Goal: Information Seeking & Learning: Learn about a topic

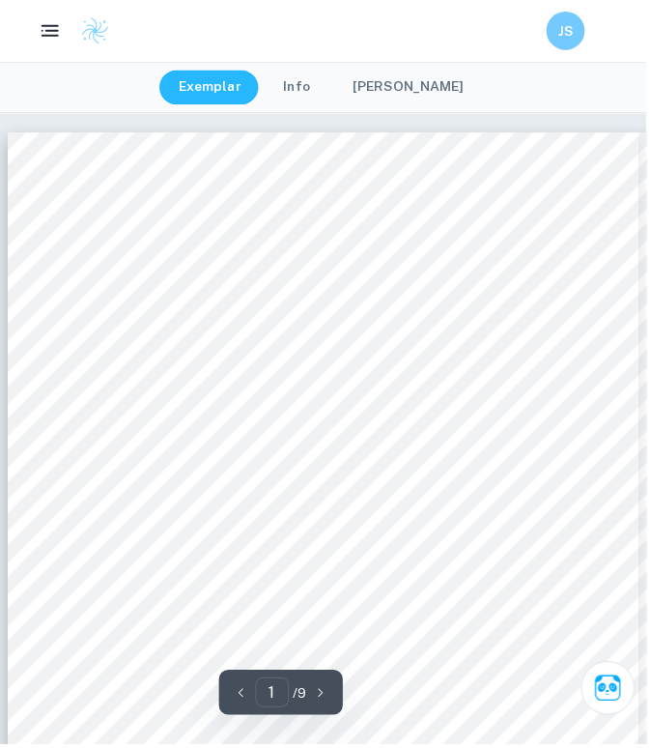
click at [212, 425] on span "BUSINESS MANAGEMENT IA" at bounding box center [324, 427] width 297 height 21
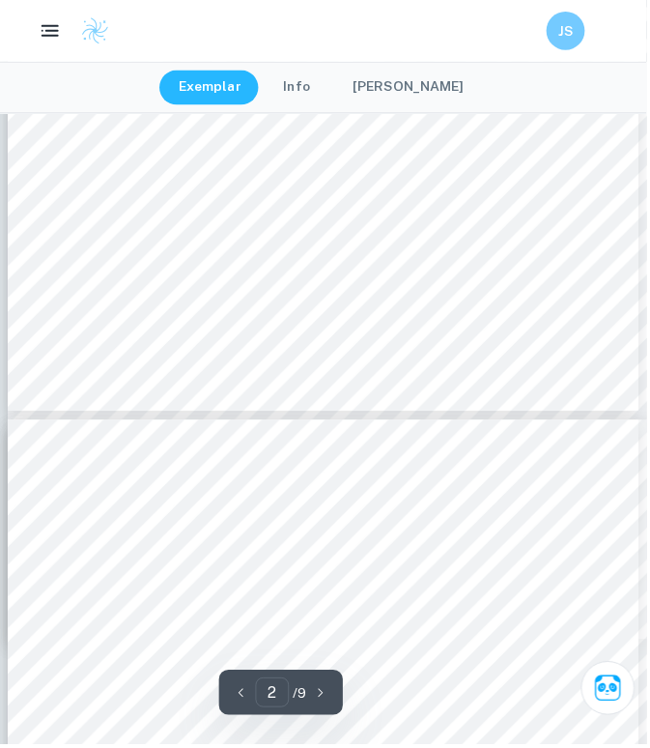
scroll to position [1647, 0]
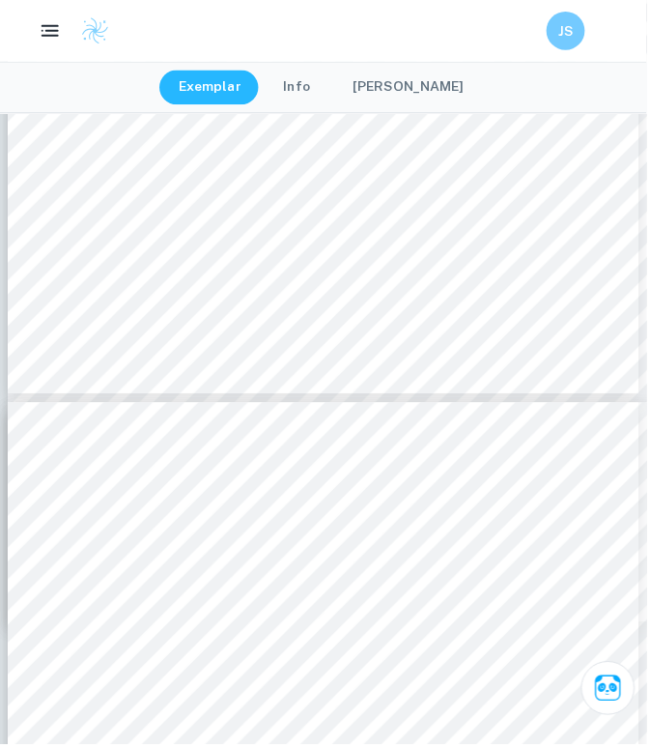
click at [168, 0] on div "JS" at bounding box center [325, 31] width 650 height 62
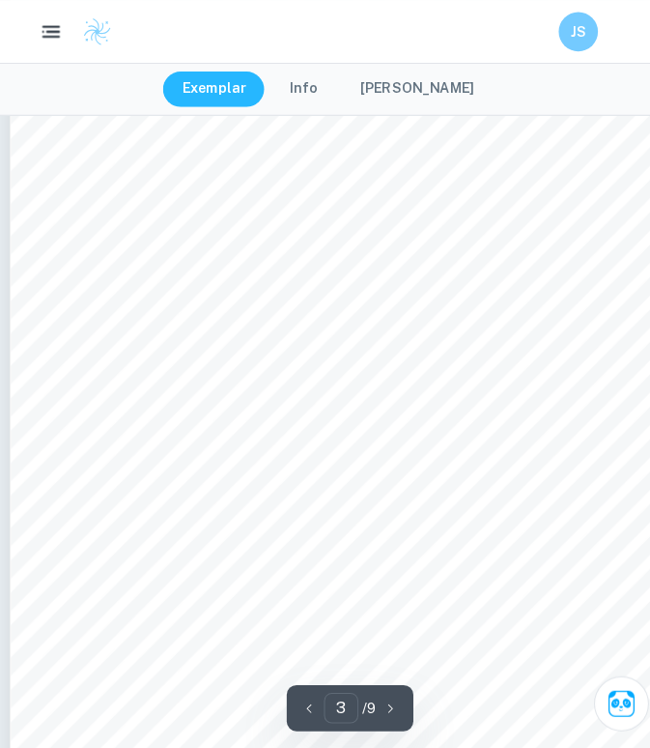
scroll to position [1872, 0]
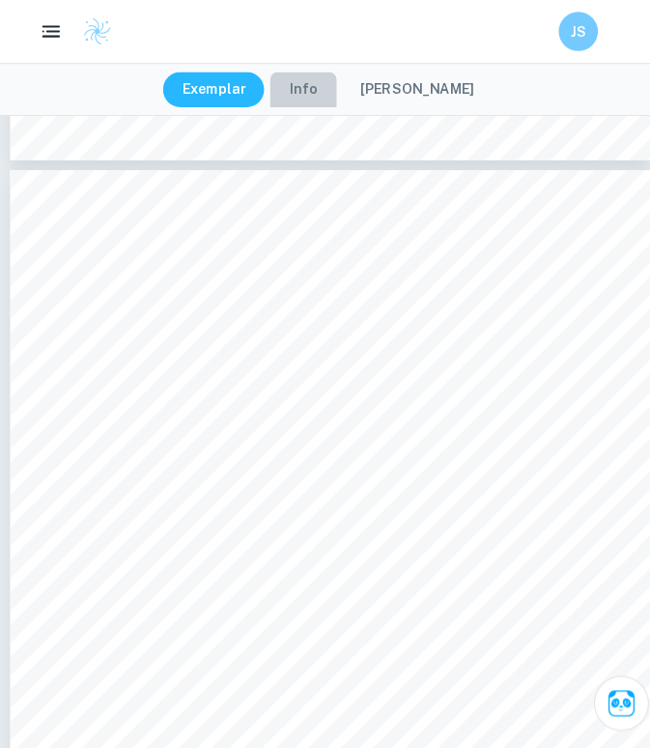
click at [314, 82] on button "Info" at bounding box center [299, 88] width 66 height 35
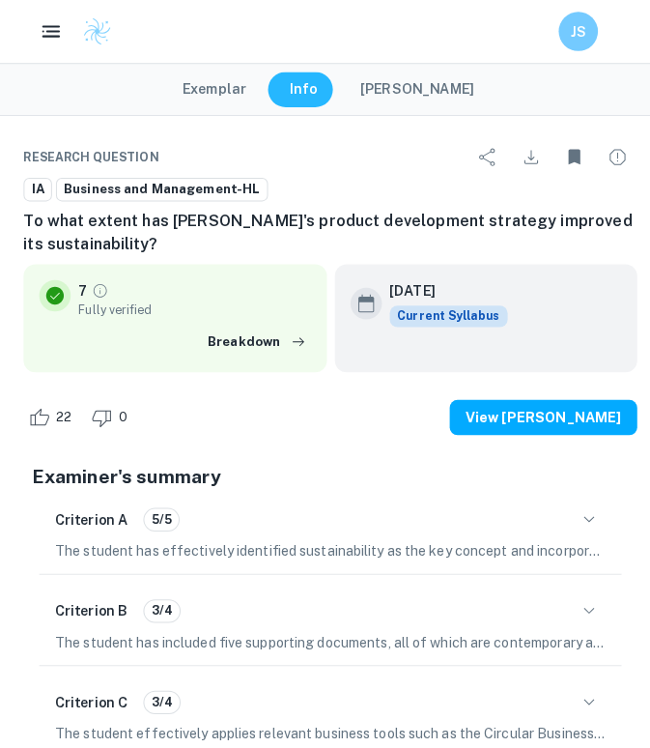
click at [247, 93] on button "Exemplar" at bounding box center [210, 88] width 101 height 35
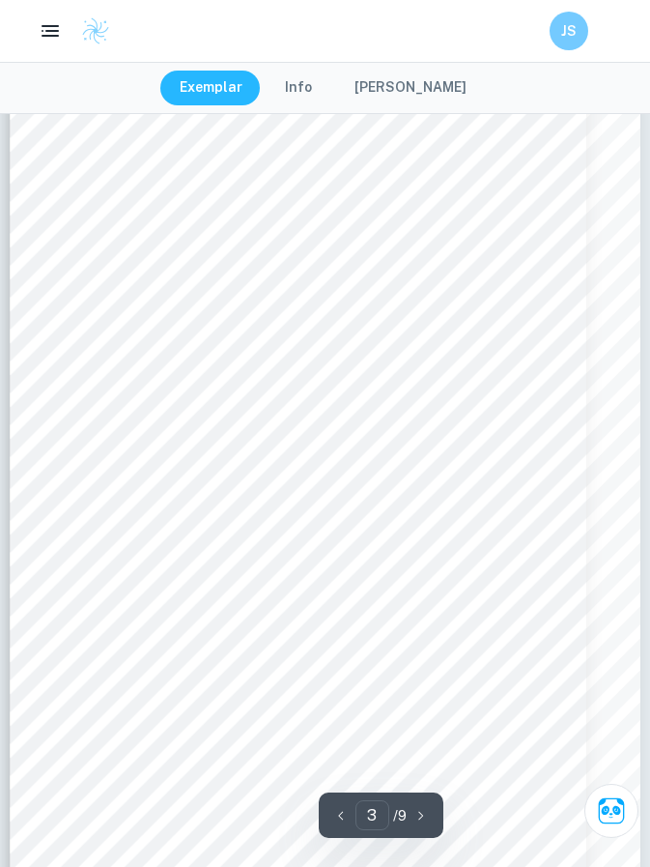
scroll to position [1949, 0]
click at [45, 243] on span "Despite producing over 450 million items annually and 500 new designs weekly, Z…" at bounding box center [319, 239] width 558 height 12
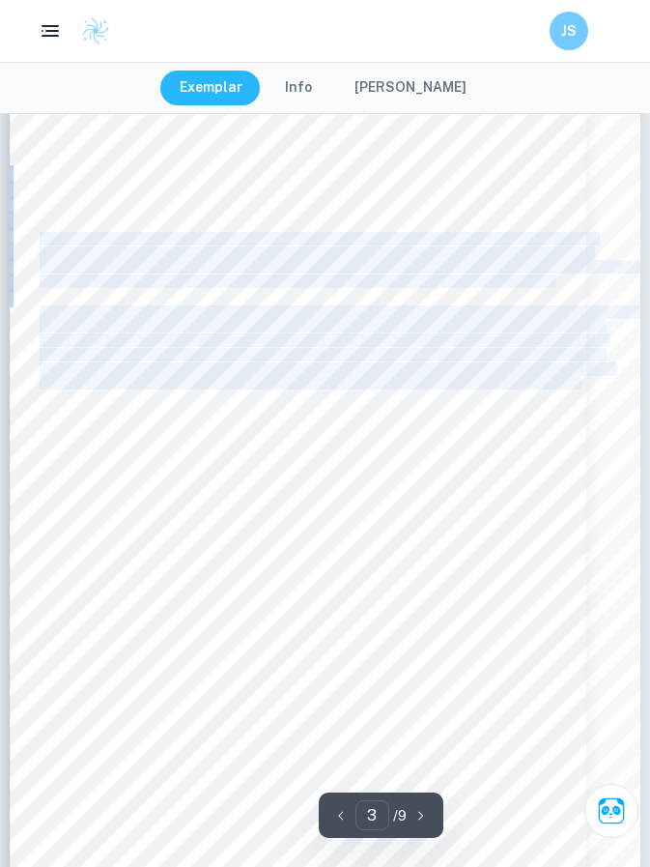
drag, startPoint x: 45, startPoint y: 243, endPoint x: 577, endPoint y: 387, distance: 550.7
click at [577, 387] on div "krq407 Introduction: Zara, a Spanish fast fashion retailer, is one of the world…" at bounding box center [325, 536] width 631 height 892
click at [255, 396] on span "articles, to reduce bias and increase reliability." at bounding box center [148, 397] width 217 height 12
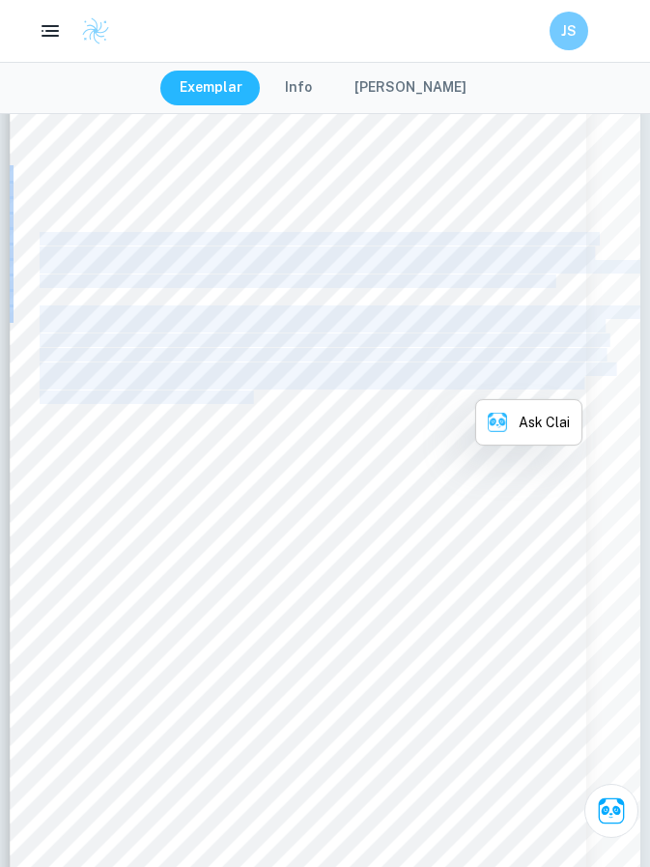
copy div "Despite producing over 450 million items annually and 500 new designs weekly, Z…"
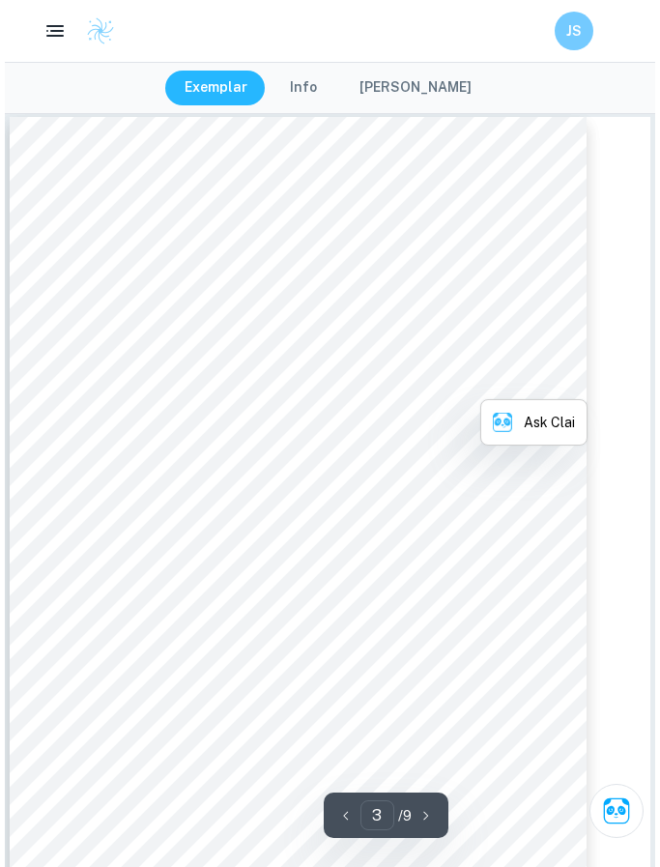
scroll to position [1528, 0]
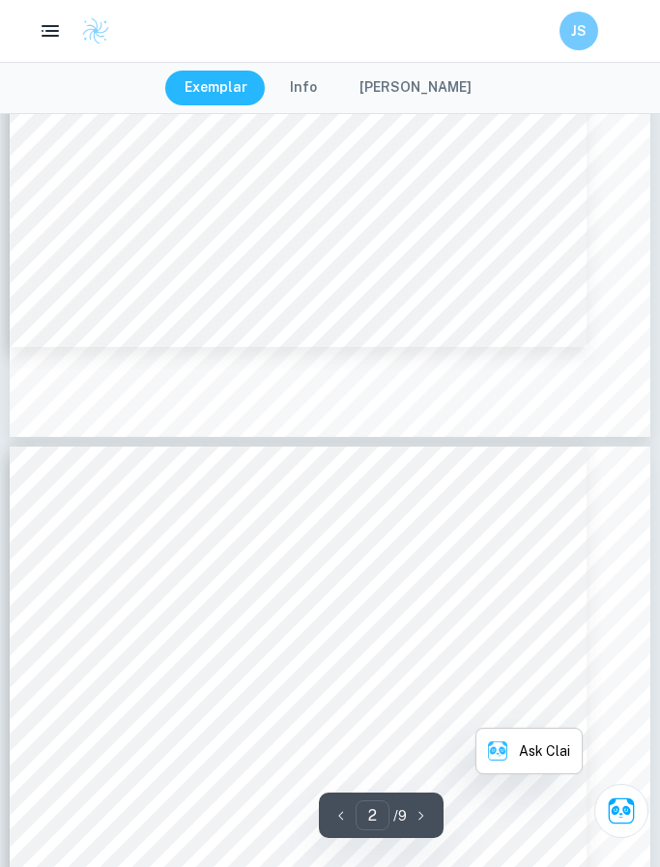
type input "3"
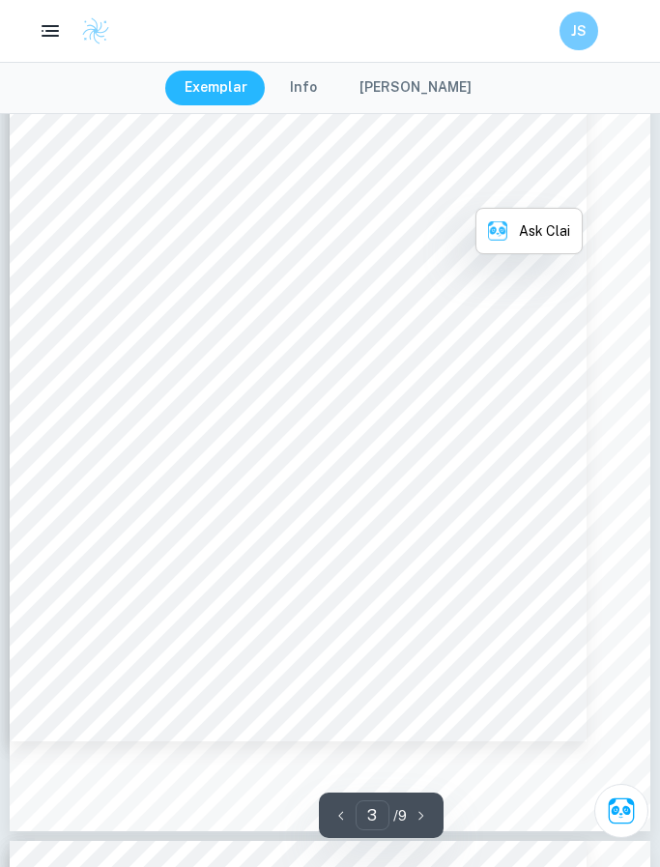
scroll to position [2151, 0]
